Goal: Information Seeking & Learning: Learn about a topic

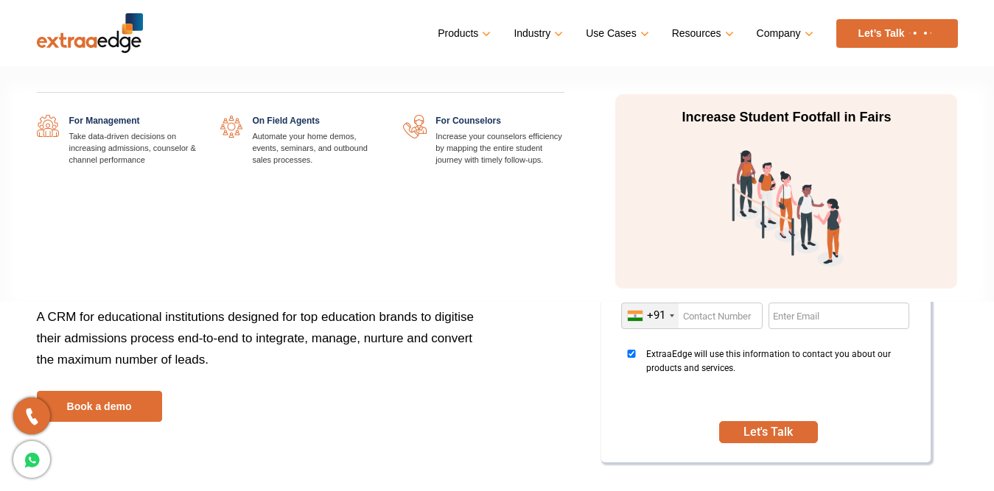
click at [381, 115] on link at bounding box center [381, 115] width 0 height 0
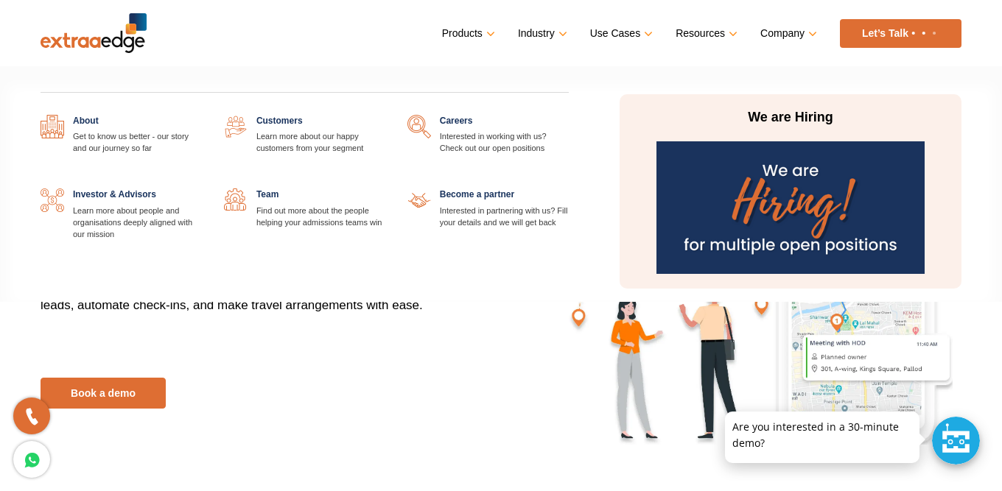
click at [569, 115] on link at bounding box center [569, 115] width 0 height 0
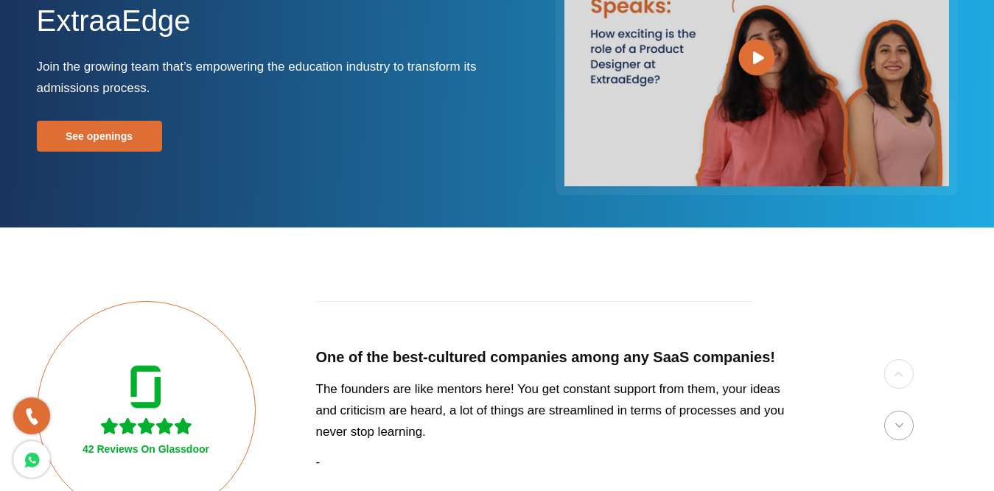
scroll to position [219, 0]
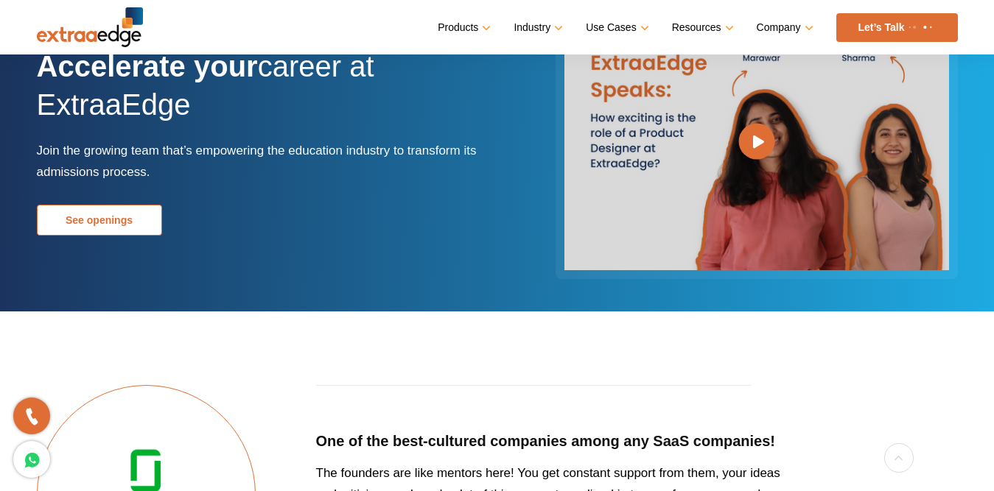
click at [82, 219] on link "See openings" at bounding box center [99, 220] width 125 height 31
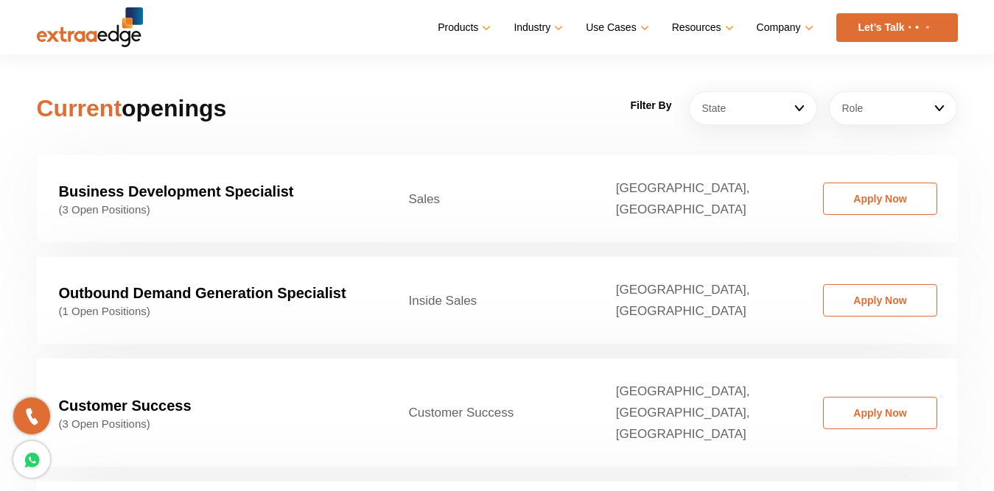
scroll to position [2241, 0]
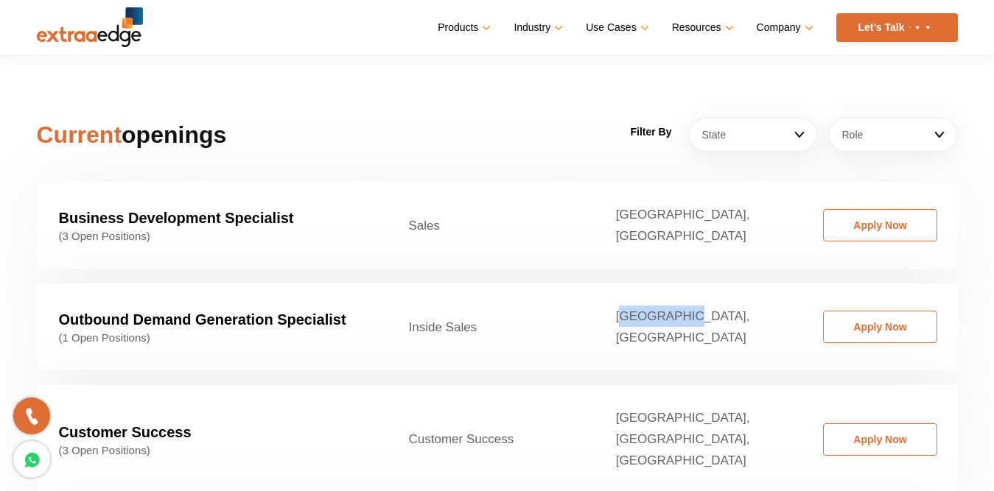
drag, startPoint x: 686, startPoint y: 298, endPoint x: 770, endPoint y: 297, distance: 84.0
click at [770, 297] on td "Delhi, Pune" at bounding box center [697, 327] width 207 height 87
click at [751, 303] on td "Delhi, Pune" at bounding box center [697, 327] width 207 height 87
click at [681, 288] on td "Delhi, Pune" at bounding box center [697, 327] width 207 height 87
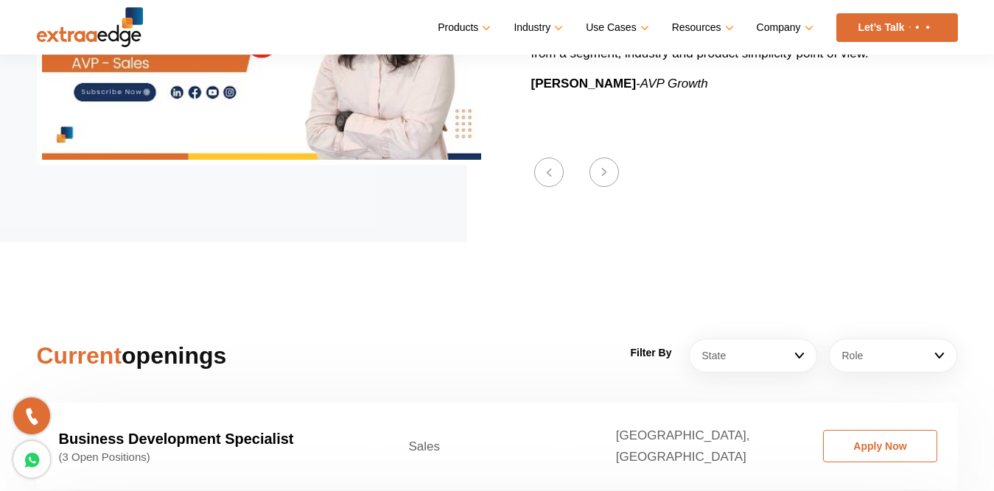
scroll to position [1725, 0]
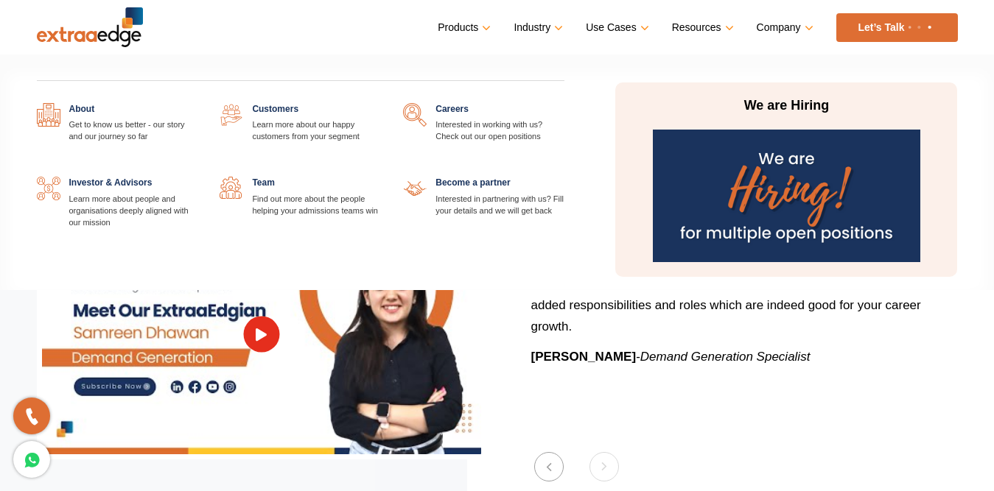
click at [381, 177] on link at bounding box center [381, 177] width 0 height 0
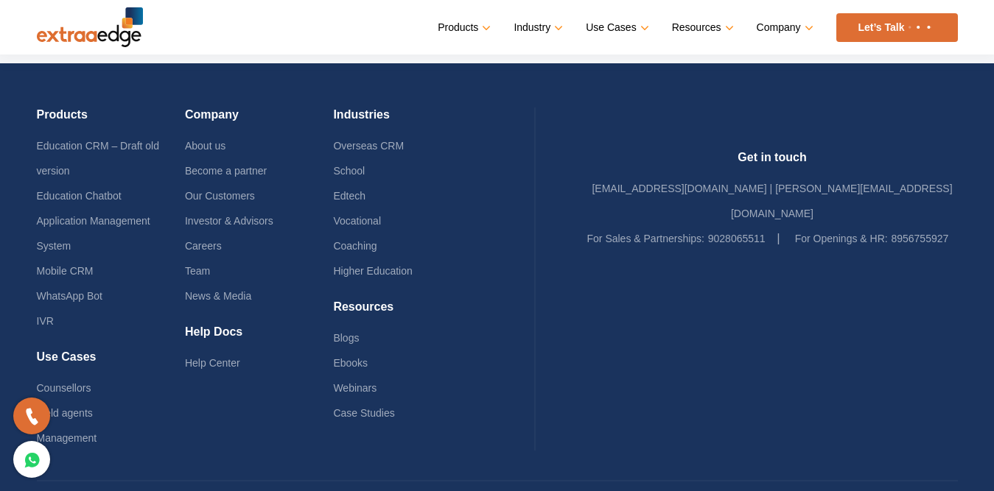
scroll to position [932, 0]
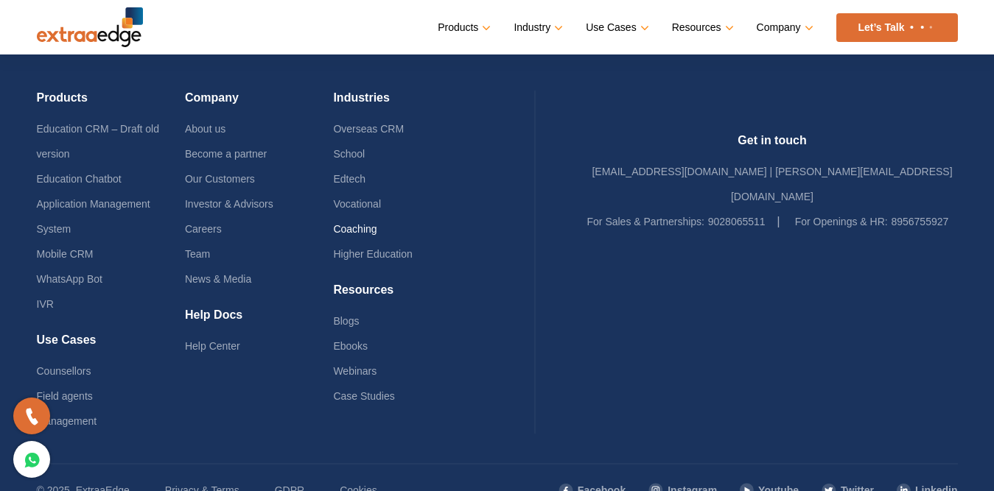
click at [376, 228] on link "Coaching" at bounding box center [354, 229] width 43 height 12
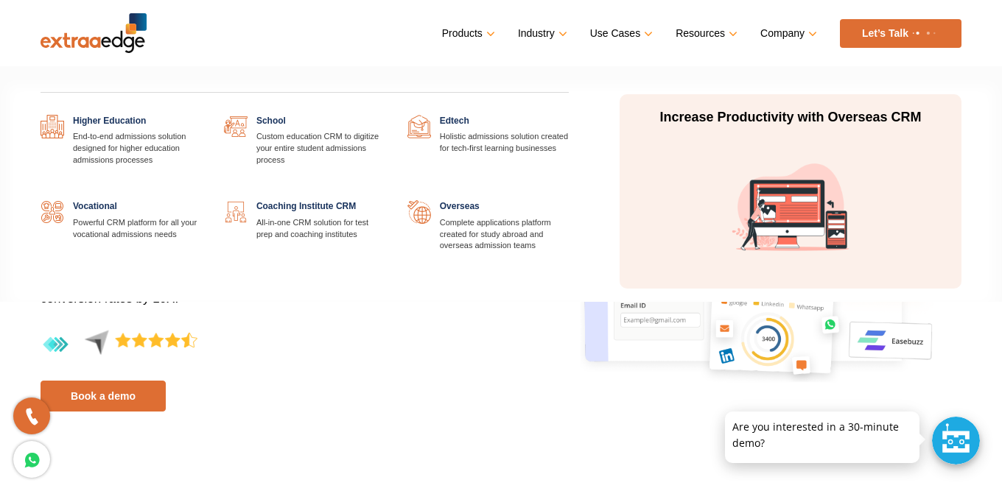
click at [569, 200] on link at bounding box center [569, 200] width 0 height 0
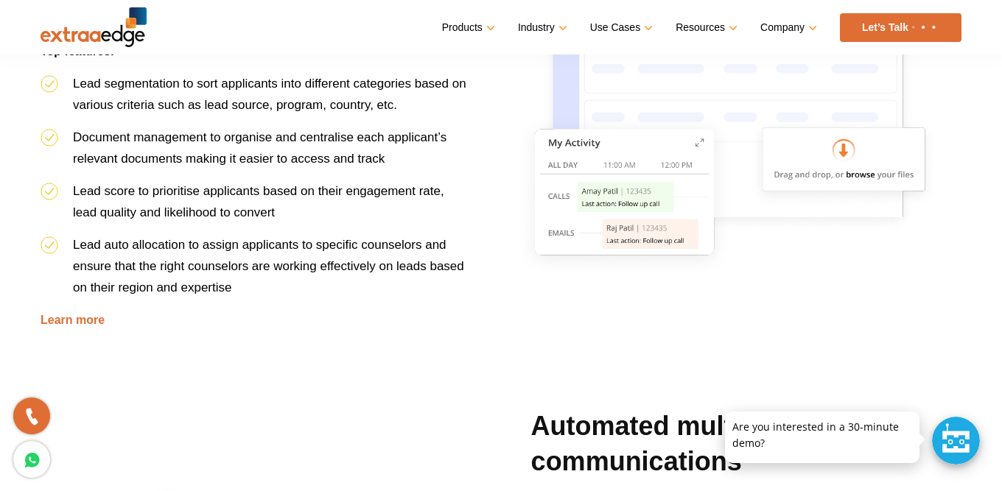
scroll to position [737, 0]
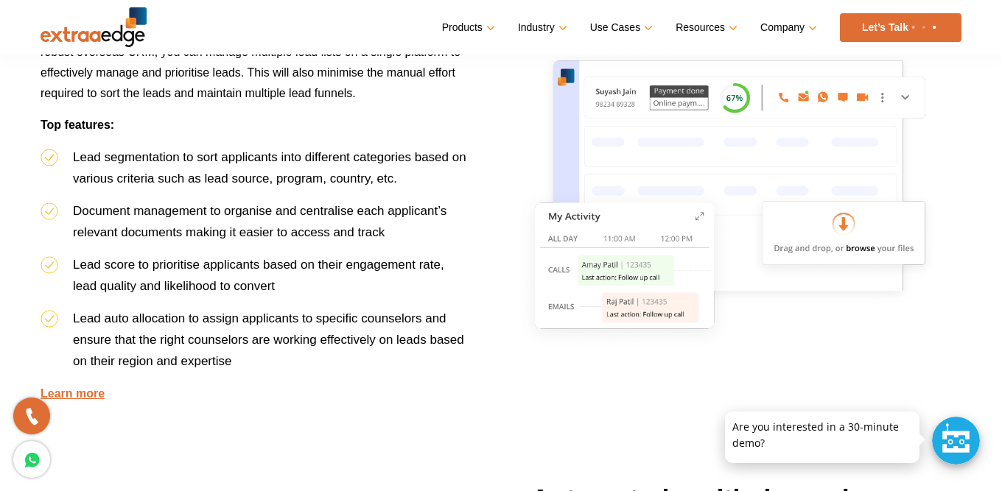
click at [68, 391] on link "Learn more" at bounding box center [73, 393] width 64 height 13
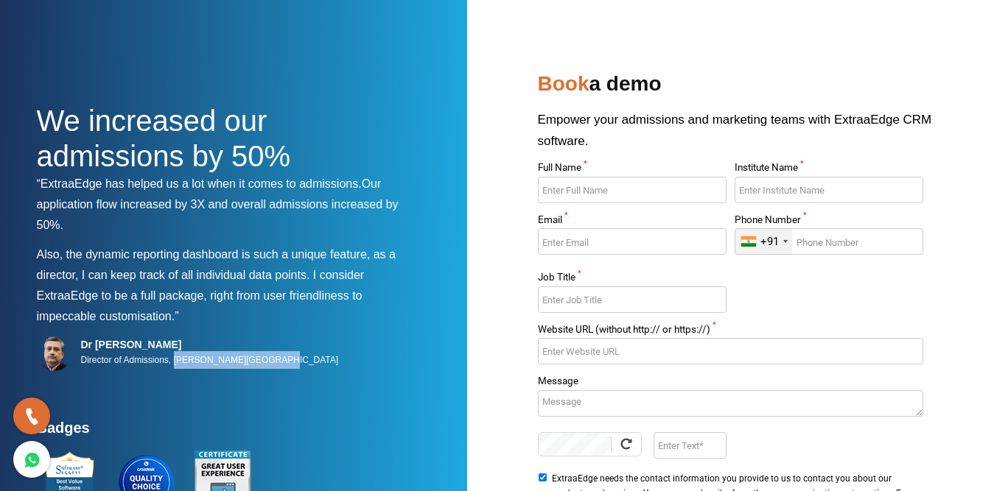
drag, startPoint x: 173, startPoint y: 359, endPoint x: 274, endPoint y: 364, distance: 101.0
click at [274, 364] on div "Dr [PERSON_NAME] Director of Admissions, [PERSON_NAME][GEOGRAPHIC_DATA]" at bounding box center [225, 377] width 376 height 83
click at [100, 372] on div "Dr [PERSON_NAME] Director of Admissions, [PERSON_NAME][GEOGRAPHIC_DATA]" at bounding box center [225, 377] width 376 height 83
drag, startPoint x: 85, startPoint y: 345, endPoint x: 202, endPoint y: 346, distance: 116.4
click at [202, 346] on div "Dr [PERSON_NAME] Director of Admissions, [PERSON_NAME][GEOGRAPHIC_DATA]" at bounding box center [205, 353] width 267 height 31
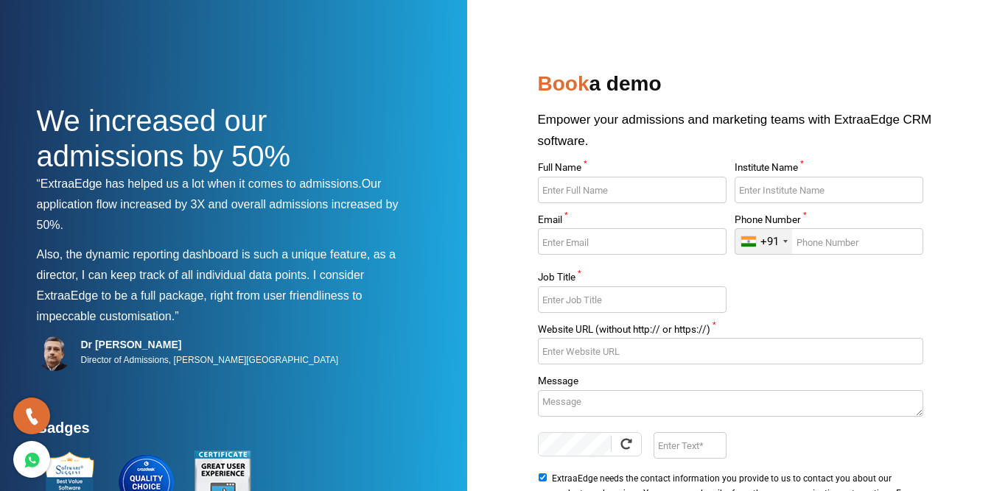
drag, startPoint x: 197, startPoint y: 228, endPoint x: 153, endPoint y: 218, distance: 44.5
click at [196, 227] on p "“ExtraaEdge has helped us a lot when it comes to admissions. Our application fl…" at bounding box center [225, 209] width 376 height 71
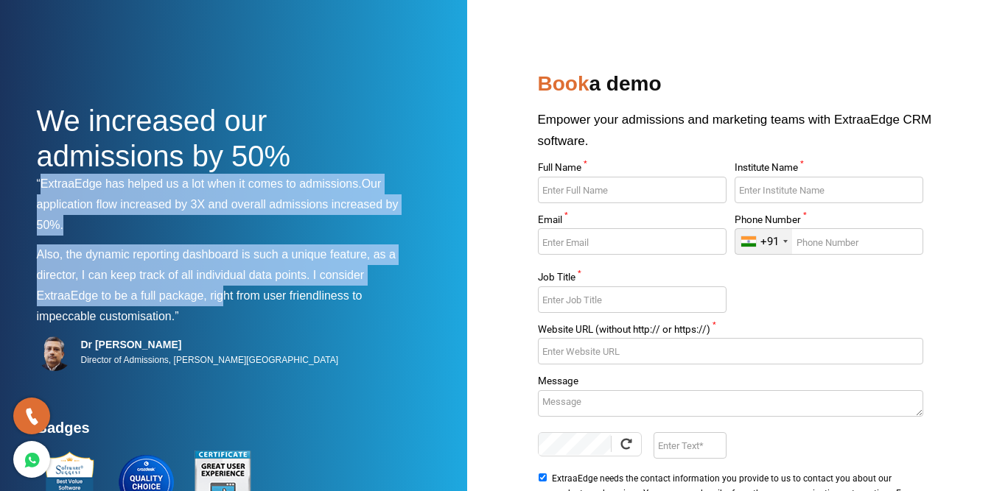
drag, startPoint x: 39, startPoint y: 179, endPoint x: 225, endPoint y: 306, distance: 225.3
click at [225, 306] on div "We increased our admissions by 50% “ExtraaEdge has helped us a lot when it come…" at bounding box center [225, 365] width 376 height 524
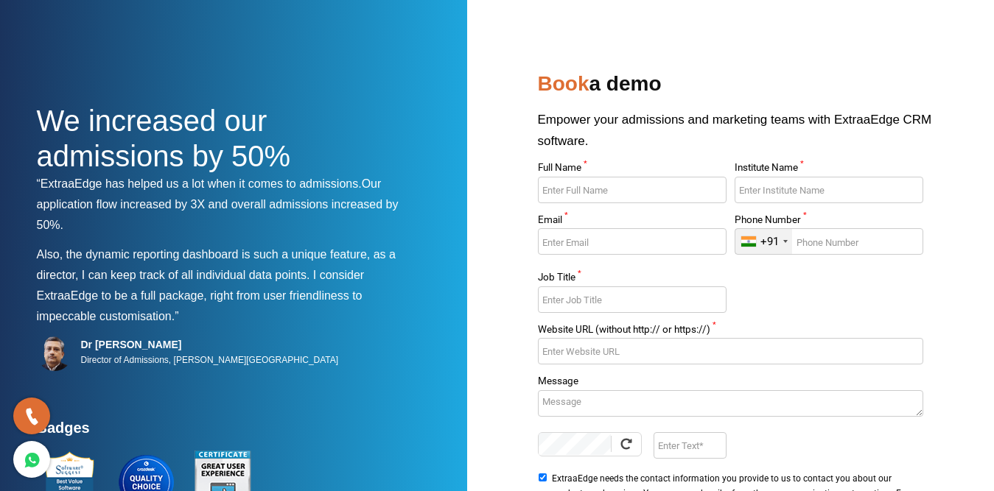
click at [233, 322] on p "Also, the dynamic reporting dashboard is such a unique feature, as a director, …" at bounding box center [225, 290] width 376 height 91
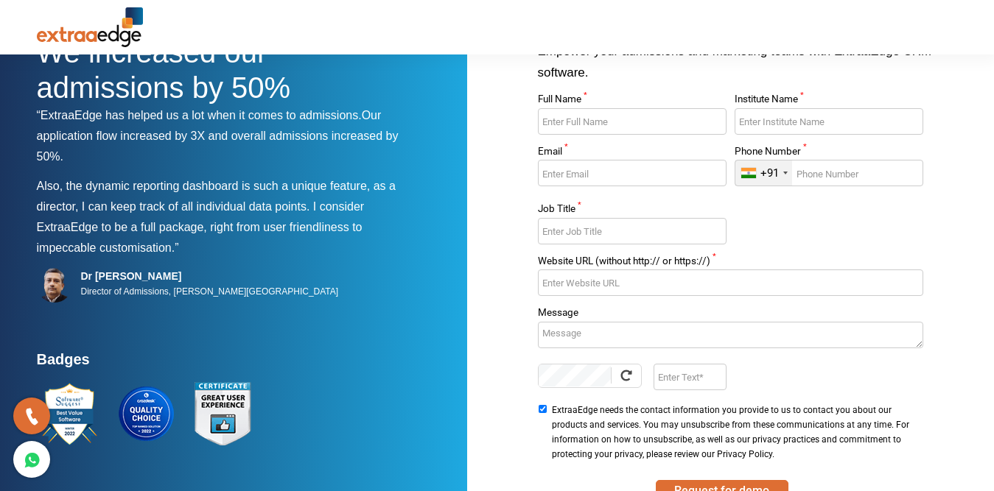
scroll to position [147, 0]
